Goal: Information Seeking & Learning: Learn about a topic

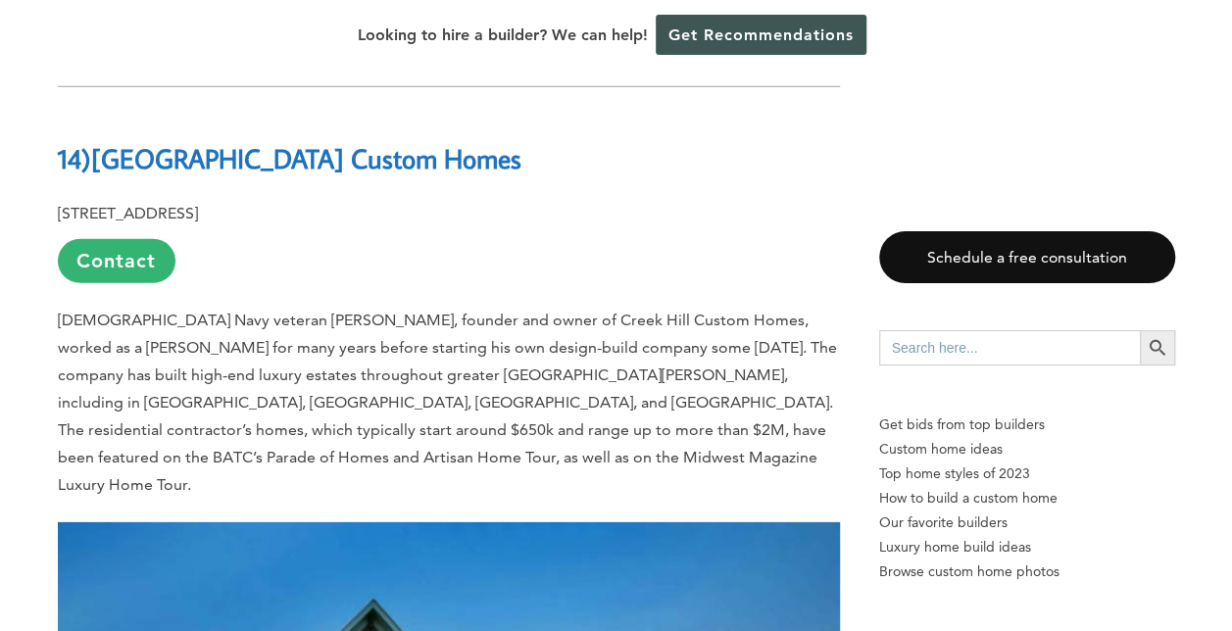
scroll to position [2450, 0]
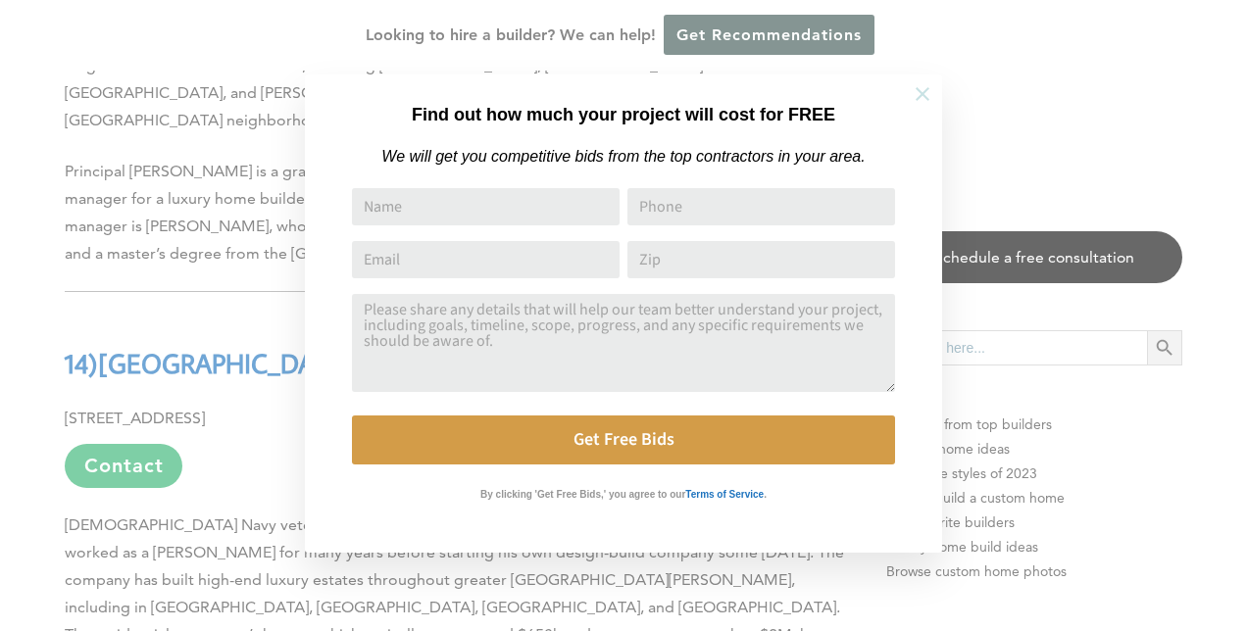
click at [924, 95] on icon at bounding box center [922, 94] width 14 height 14
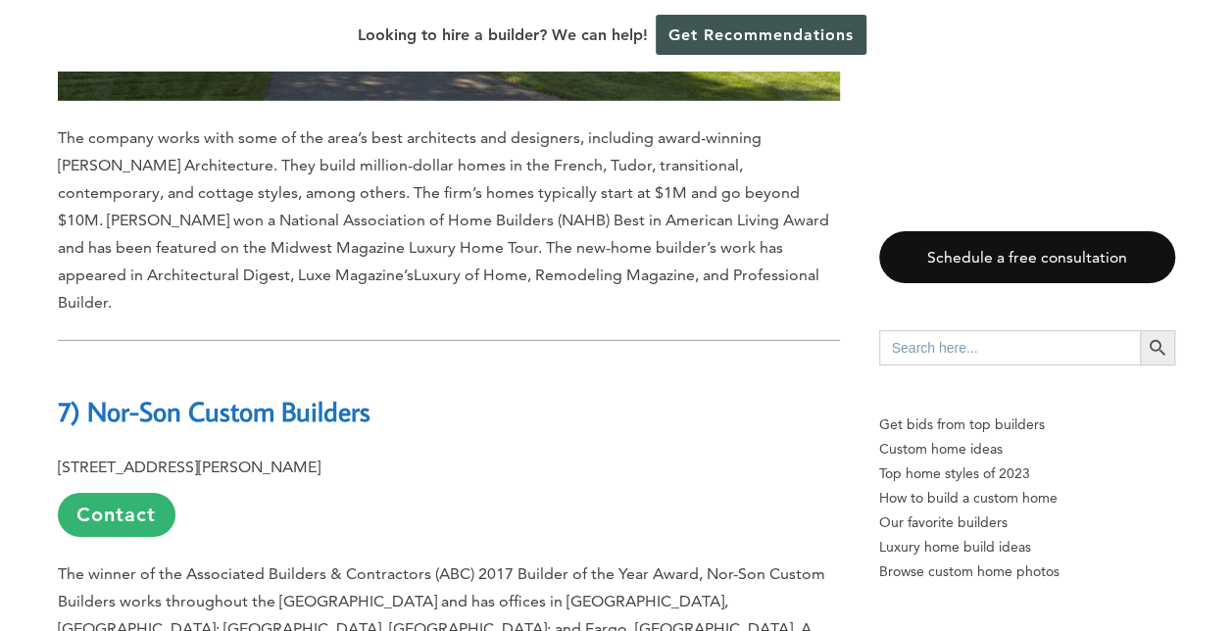
scroll to position [10193, 0]
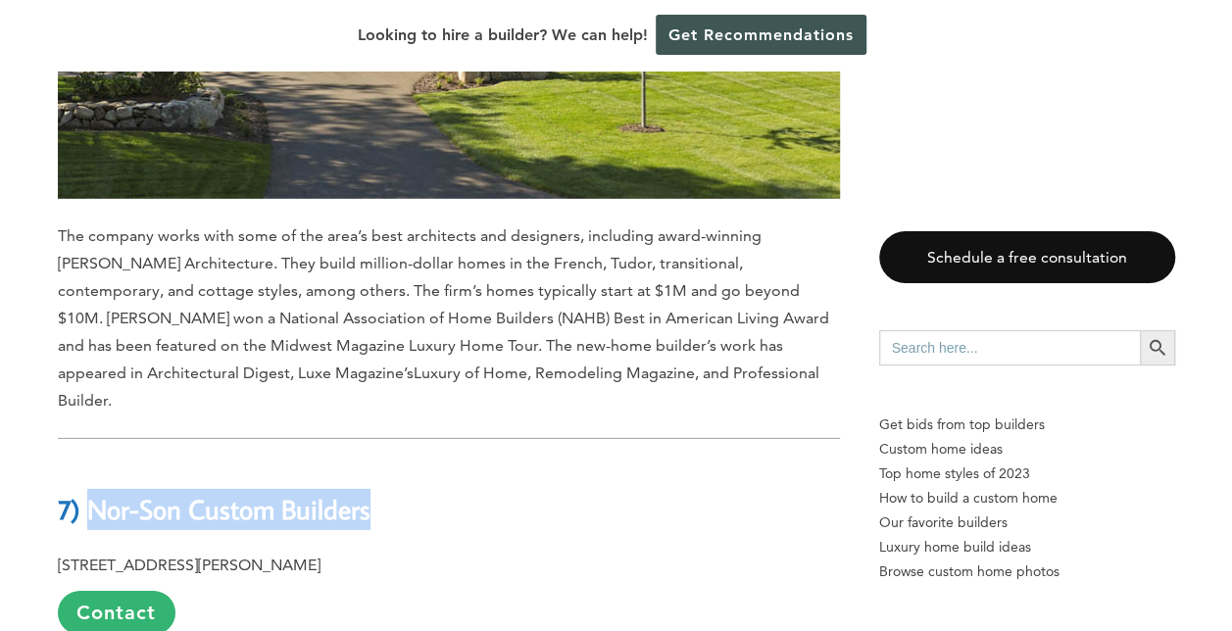
drag, startPoint x: 376, startPoint y: 133, endPoint x: 93, endPoint y: 129, distance: 283.3
click at [93, 463] on h2 "7) Nor-Son Custom Builders" at bounding box center [449, 497] width 782 height 68
copy b "Nor-Son Custom Builders"
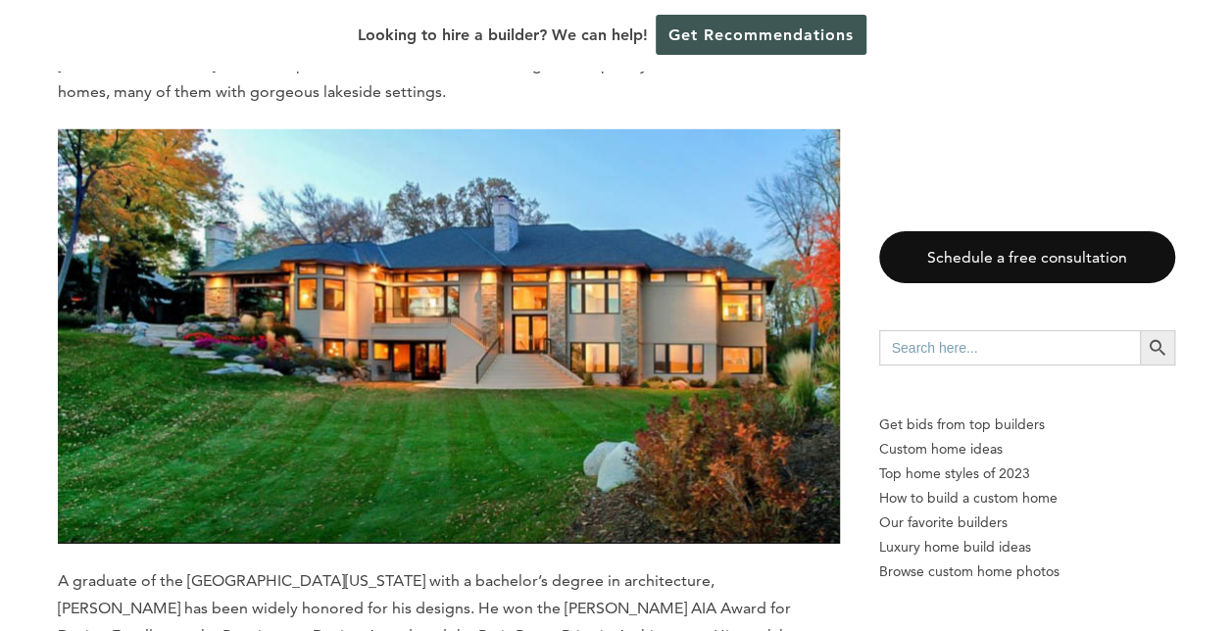
scroll to position [17642, 0]
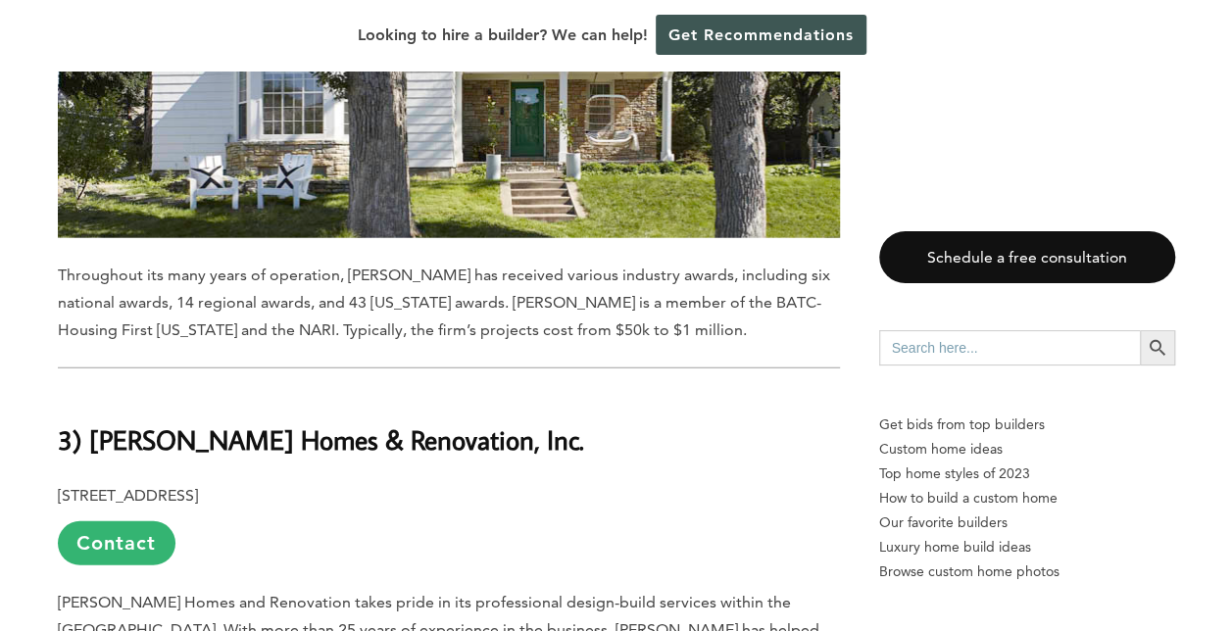
scroll to position [13417, 0]
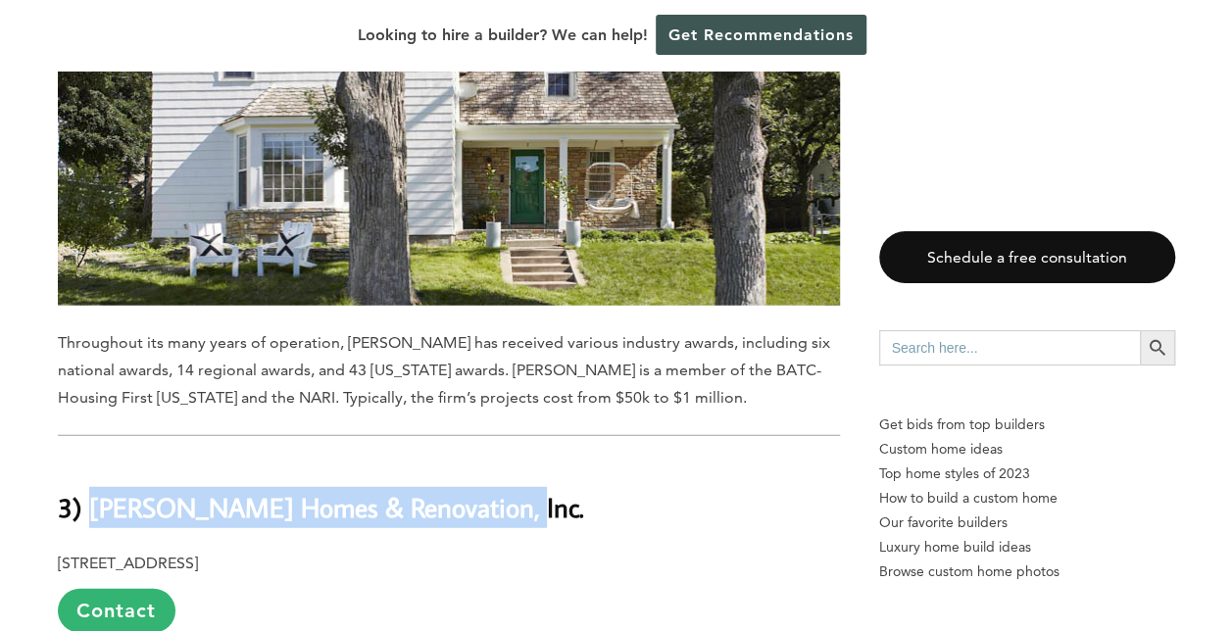
drag, startPoint x: 519, startPoint y: 223, endPoint x: 96, endPoint y: 216, distance: 423.5
click at [96, 460] on h2 "3) [PERSON_NAME] Homes & Renovation, Inc." at bounding box center [449, 494] width 782 height 68
copy b "[PERSON_NAME] Homes & Renovation, Inc."
